Goal: Information Seeking & Learning: Learn about a topic

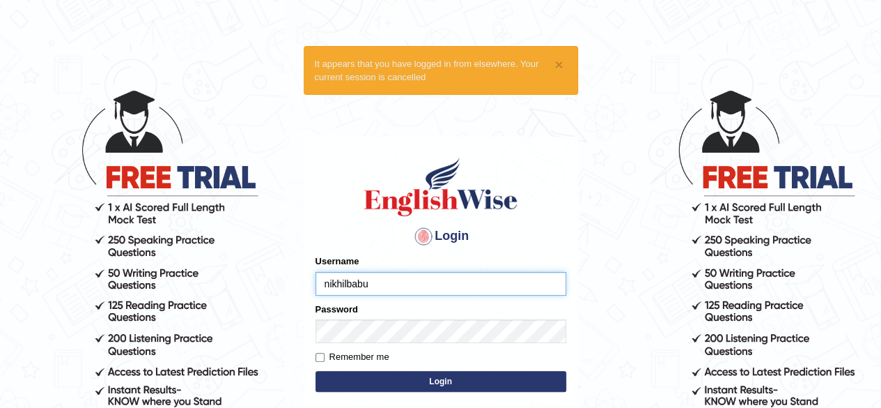
click at [331, 284] on input "nikhilbabu" at bounding box center [441, 284] width 251 height 24
click at [330, 284] on input "nikhilbabu" at bounding box center [441, 284] width 251 height 24
type input "Nikhilbabu"
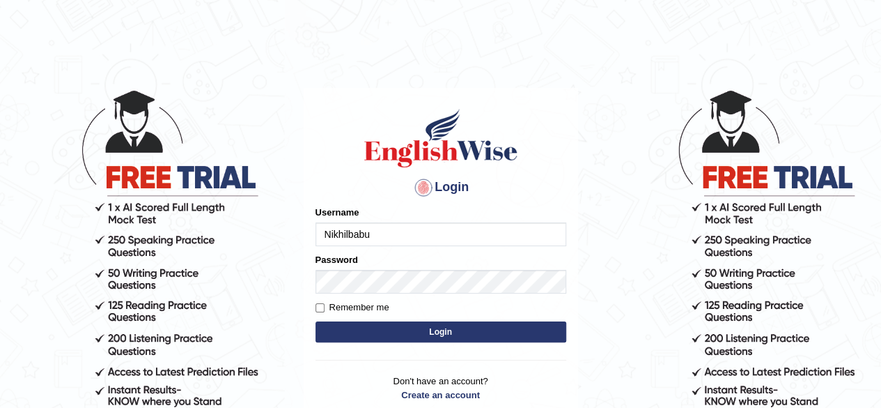
type input "Nikhilbabu"
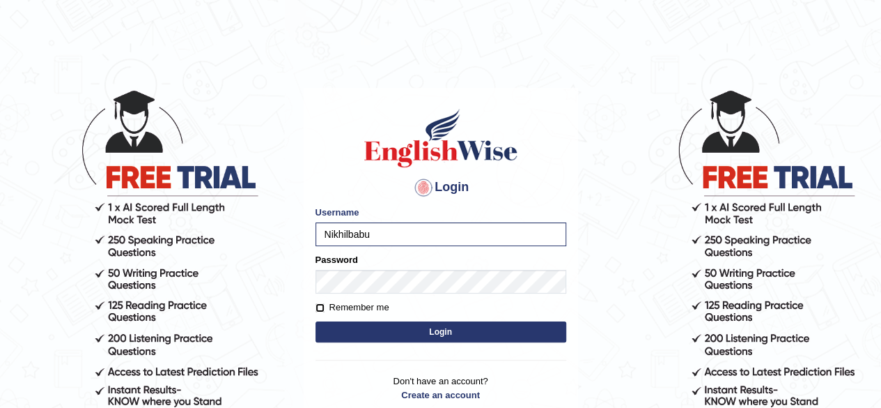
click at [320, 305] on input "Remember me" at bounding box center [320, 307] width 9 height 9
checkbox input "true"
click at [394, 334] on button "Login" at bounding box center [441, 331] width 251 height 21
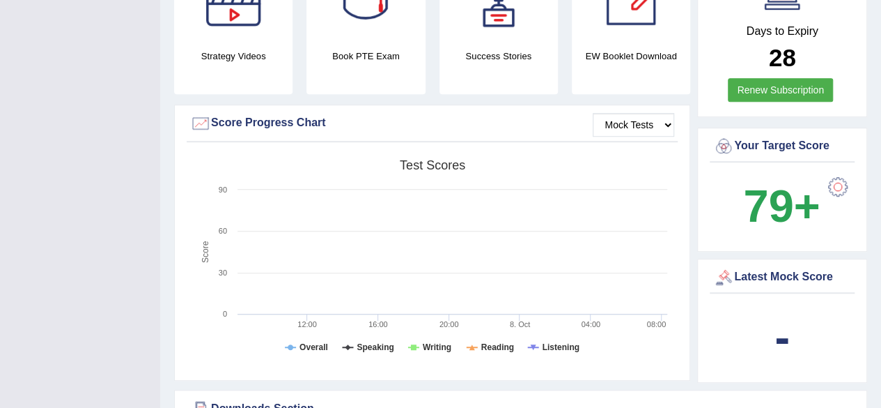
scroll to position [414, 0]
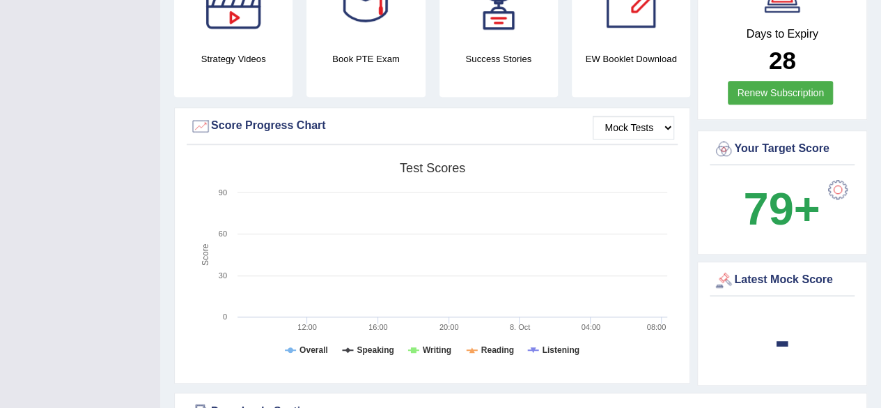
click at [837, 176] on div at bounding box center [838, 190] width 28 height 28
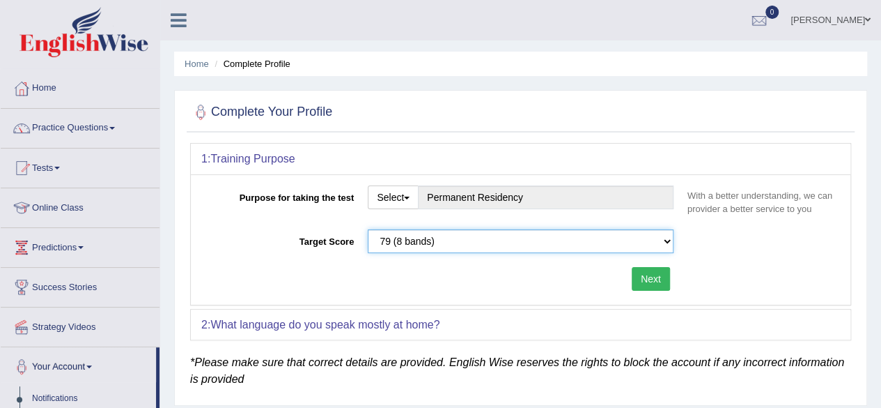
click at [667, 243] on select "Please select the correct value 50 (6 bands) 58 (6.5 bands) 65 (7 bands) 79 (8 …" at bounding box center [521, 241] width 306 height 24
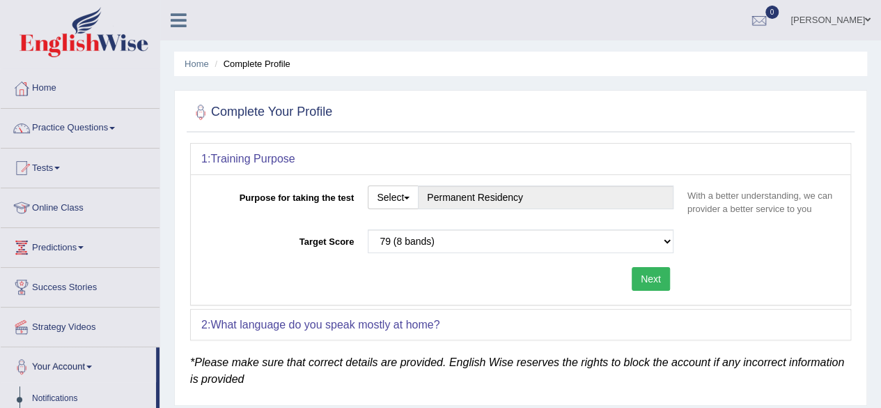
click at [752, 265] on div "Purpose for taking the test Select Student Visa Permanent Residency Nursing Oth…" at bounding box center [521, 239] width 660 height 130
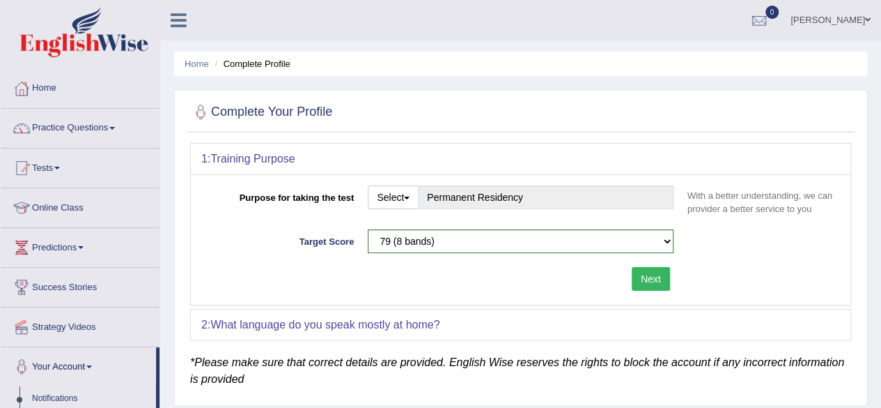
click at [571, 300] on div "Purpose for taking the test Select Student Visa Permanent Residency Nursing Oth…" at bounding box center [521, 239] width 660 height 130
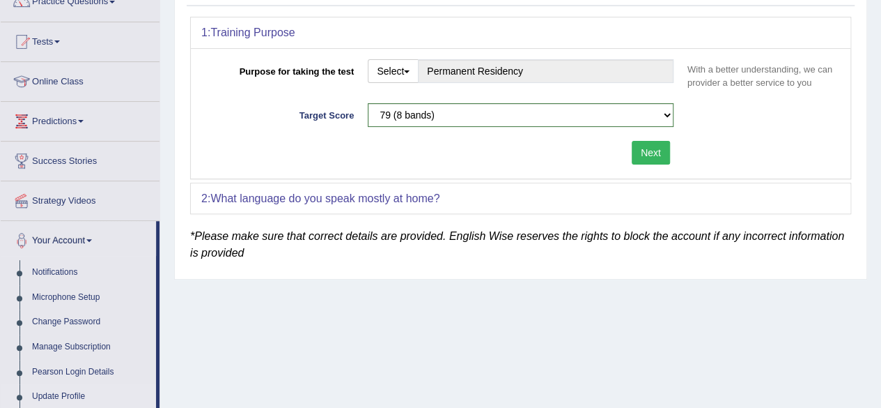
scroll to position [125, 0]
click at [693, 196] on div "2: What language do you speak mostly at home?" at bounding box center [521, 199] width 660 height 31
click at [428, 198] on b "What language do you speak mostly at home?" at bounding box center [324, 199] width 229 height 12
click at [875, 216] on div "Home Complete Profile Complete Your Profile 1: Training Purpose Purpose for tak…" at bounding box center [520, 223] width 721 height 697
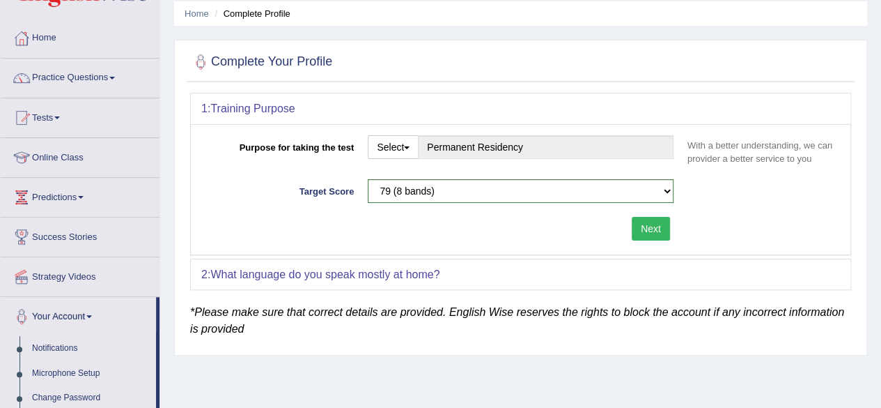
scroll to position [0, 0]
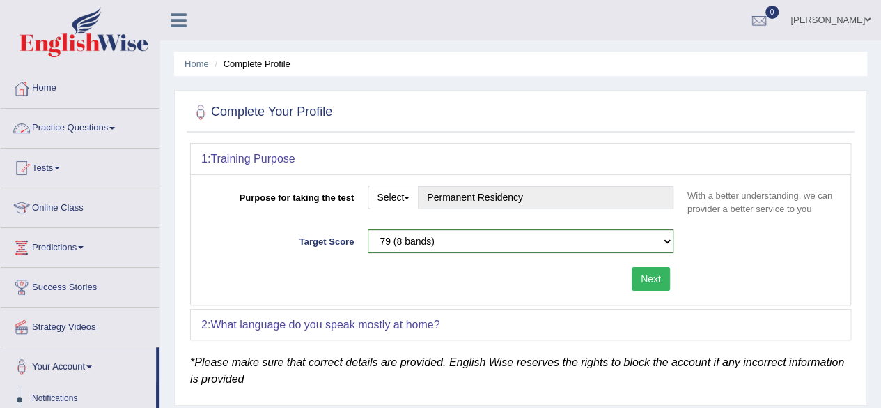
click at [63, 93] on link "Home" at bounding box center [80, 86] width 159 height 35
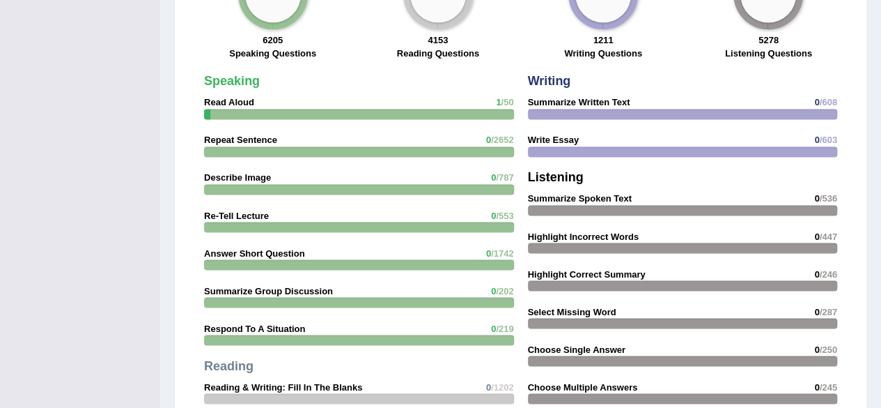
scroll to position [1116, 0]
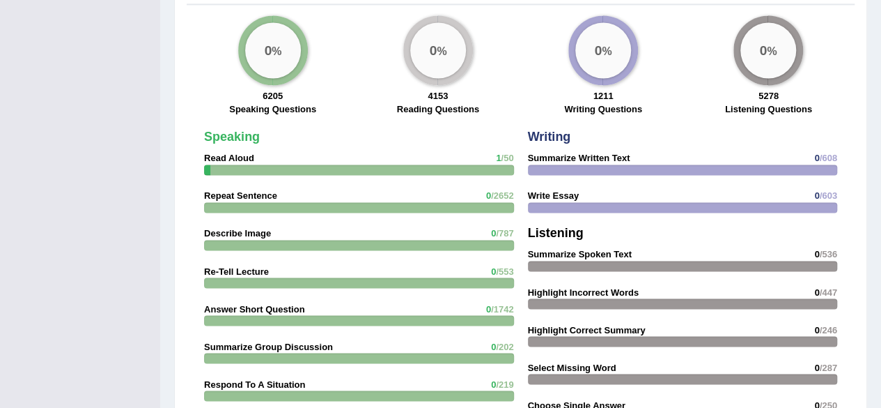
scroll to position [1077, 0]
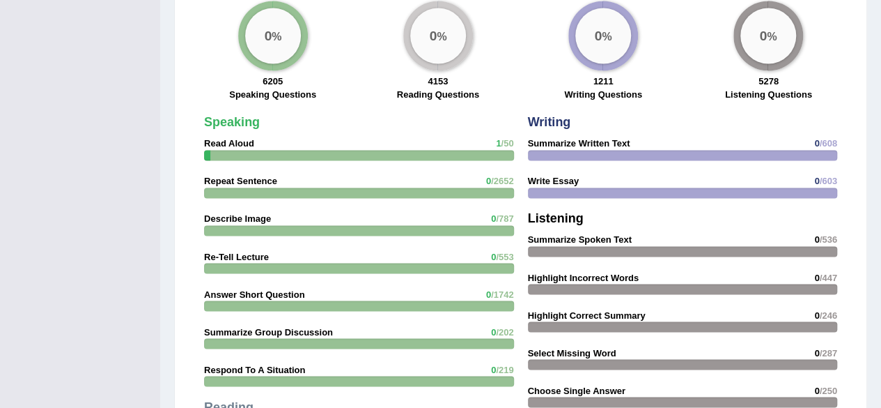
click at [853, 125] on div "Speaking Read Aloud 1 /50 Repeat Sentence 0 /2652 Describe Image 0 /787 Re-Tell…" at bounding box center [521, 308] width 668 height 622
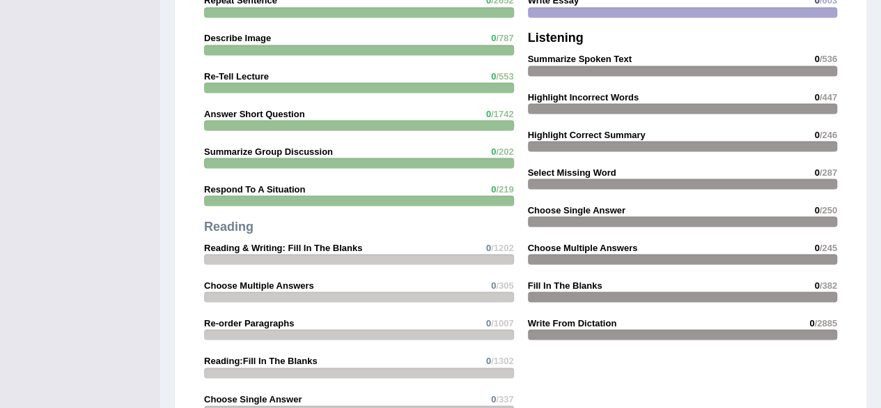
scroll to position [1260, 0]
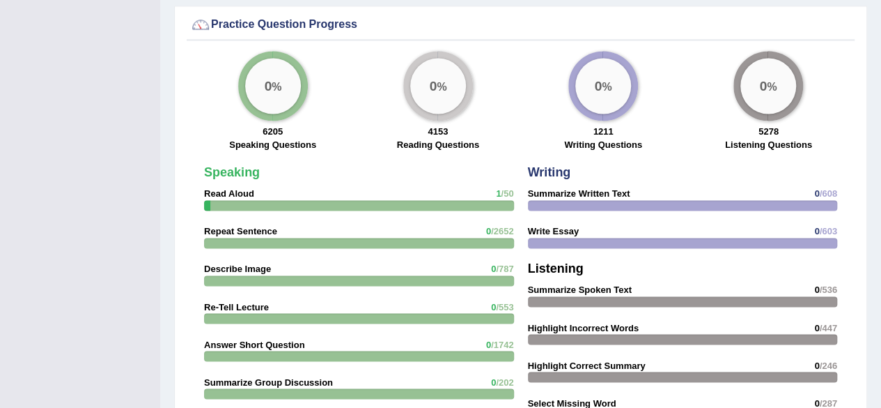
scroll to position [1029, 0]
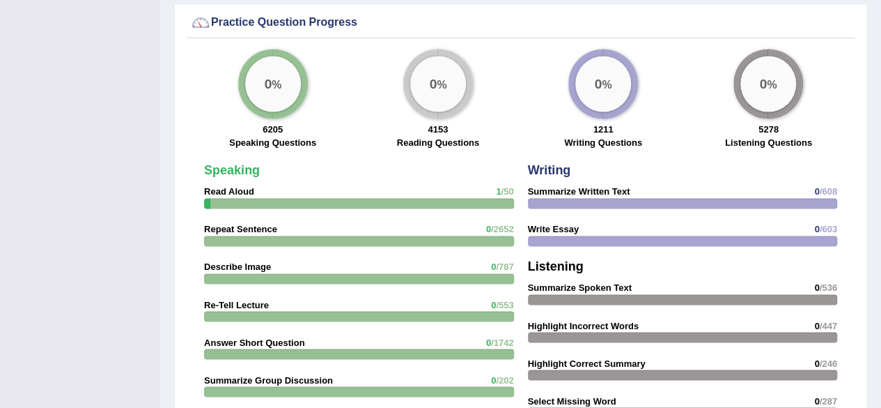
click at [270, 76] on big "0" at bounding box center [268, 83] width 8 height 15
click at [302, 179] on div "Speaking Read Aloud 1 /50 Repeat Sentence 0 /2652 Describe Image 0 /787 Re-Tell…" at bounding box center [359, 407] width 324 height 501
click at [507, 198] on div at bounding box center [359, 203] width 310 height 10
click at [436, 77] on div "0 %" at bounding box center [438, 84] width 56 height 56
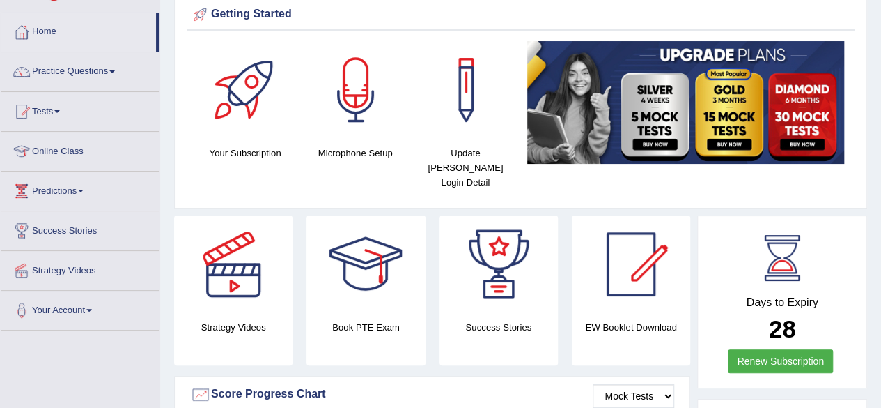
scroll to position [59, 0]
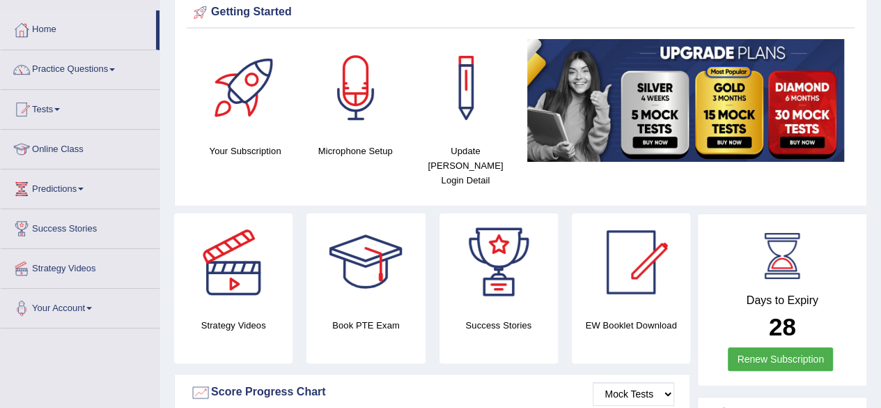
click at [77, 263] on link "Strategy Videos" at bounding box center [80, 266] width 159 height 35
